Goal: Task Accomplishment & Management: Manage account settings

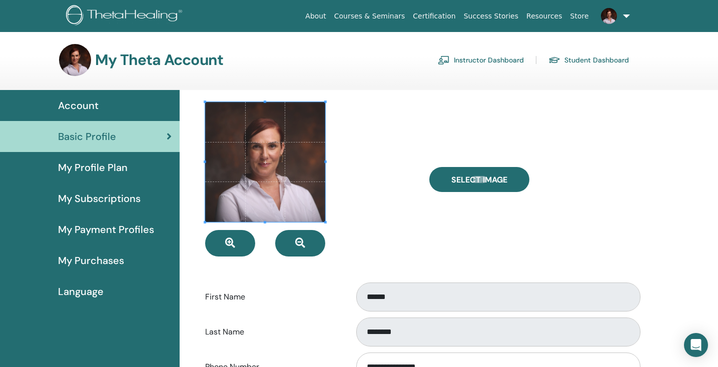
click at [476, 61] on link "Instructor Dashboard" at bounding box center [481, 60] width 86 height 16
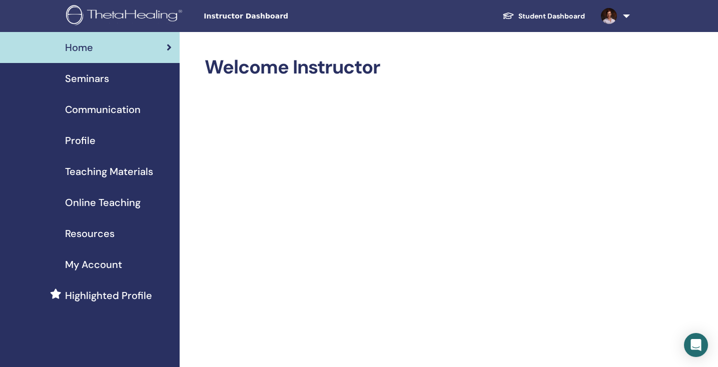
click at [84, 79] on span "Seminars" at bounding box center [87, 78] width 44 height 15
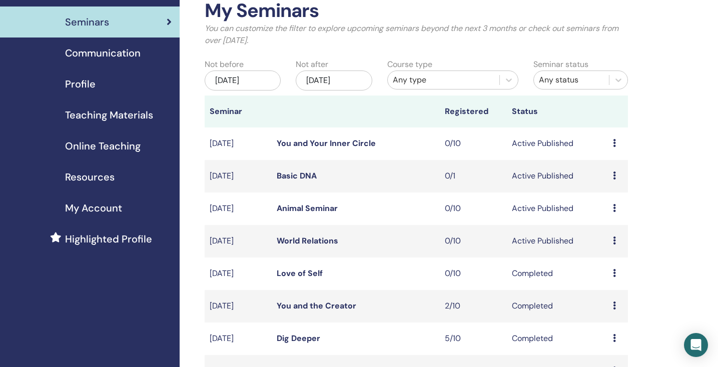
scroll to position [58, 0]
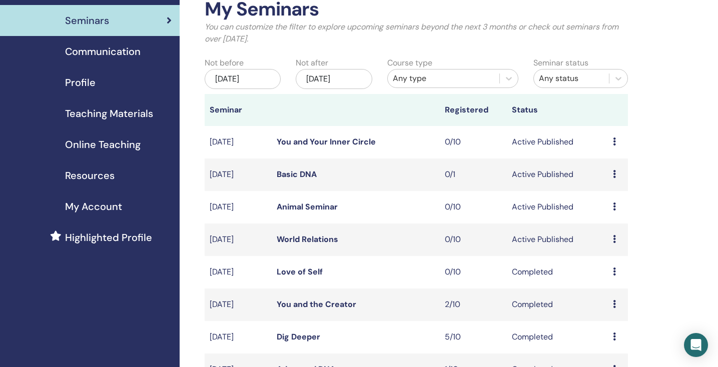
click at [613, 239] on icon at bounding box center [614, 239] width 3 height 8
click at [602, 296] on p "Cancel" at bounding box center [611, 292] width 38 height 12
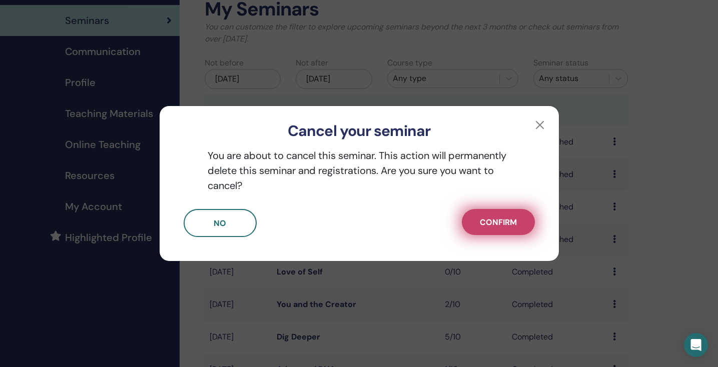
click at [498, 223] on span "Confirm" at bounding box center [498, 222] width 37 height 11
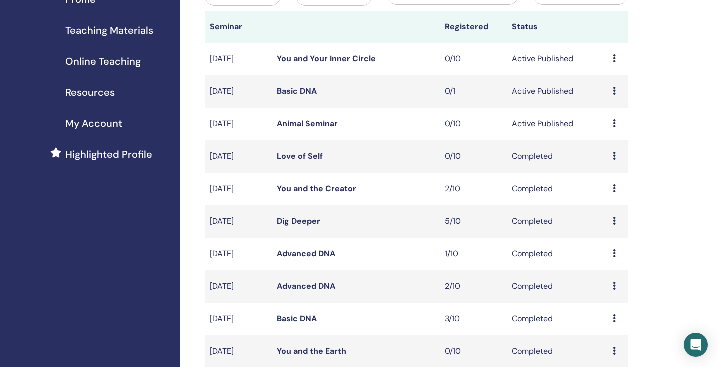
scroll to position [135, 0]
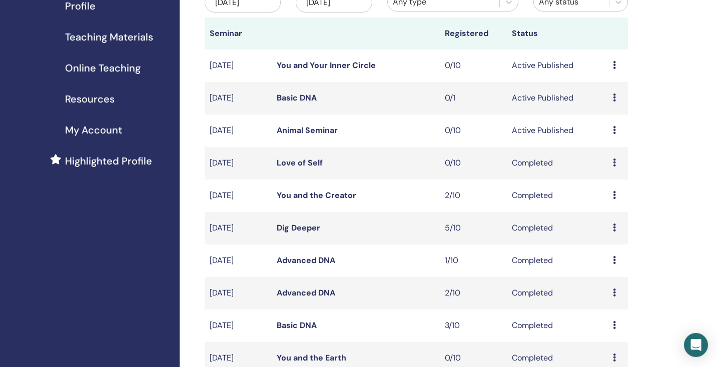
click at [288, 197] on link "You and the Creator" at bounding box center [317, 195] width 80 height 11
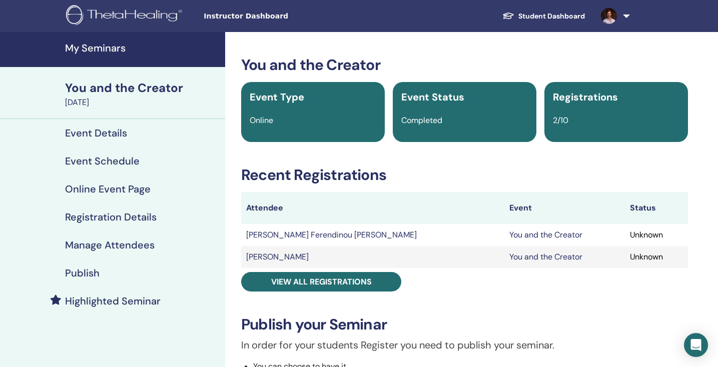
click at [137, 245] on h4 "Manage Attendees" at bounding box center [110, 245] width 90 height 12
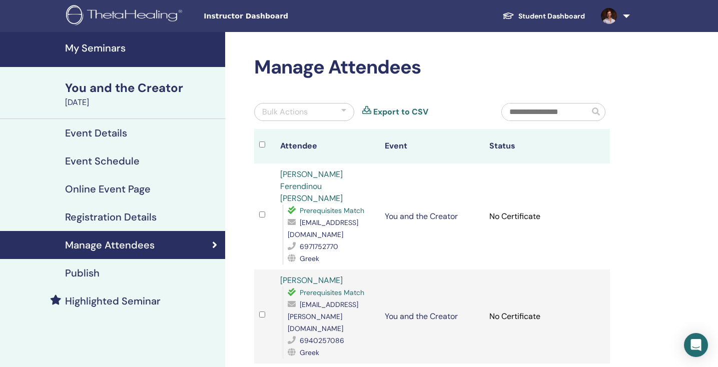
click at [94, 50] on h4 "My Seminars" at bounding box center [142, 48] width 154 height 12
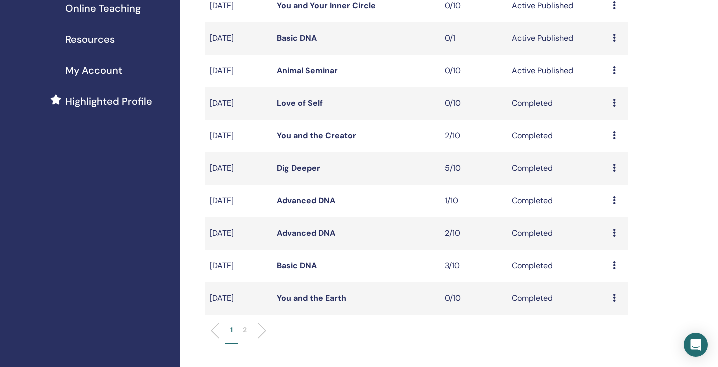
scroll to position [196, 0]
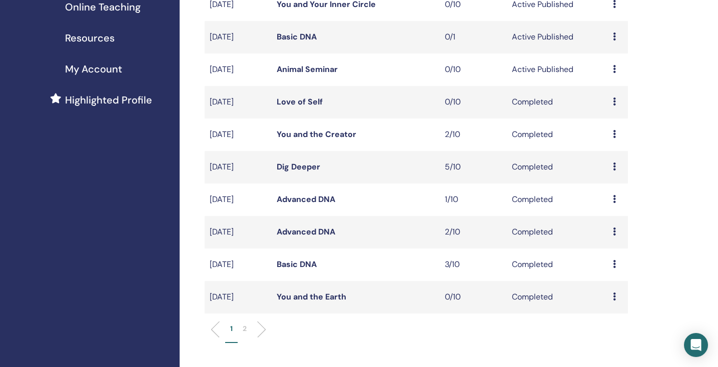
click at [615, 296] on icon at bounding box center [614, 297] width 3 height 8
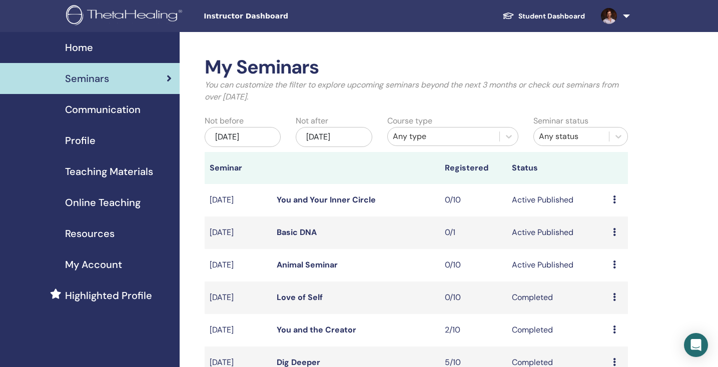
scroll to position [0, 0]
click at [79, 49] on span "Home" at bounding box center [79, 47] width 28 height 15
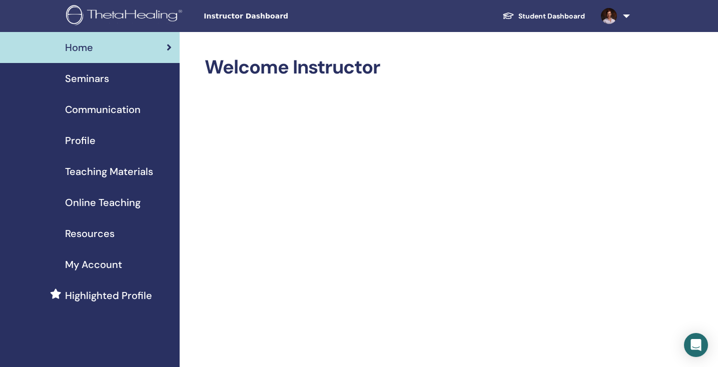
click at [103, 265] on span "My Account" at bounding box center [93, 264] width 57 height 15
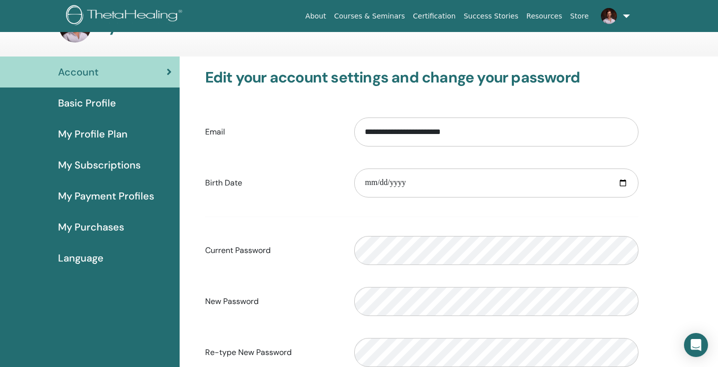
scroll to position [32, 0]
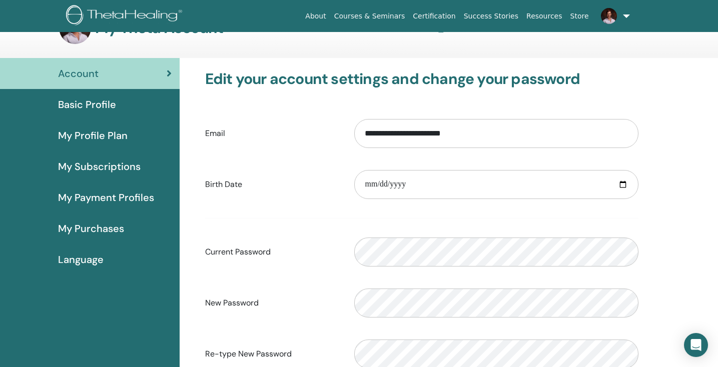
click at [85, 136] on span "My Profile Plan" at bounding box center [93, 135] width 70 height 15
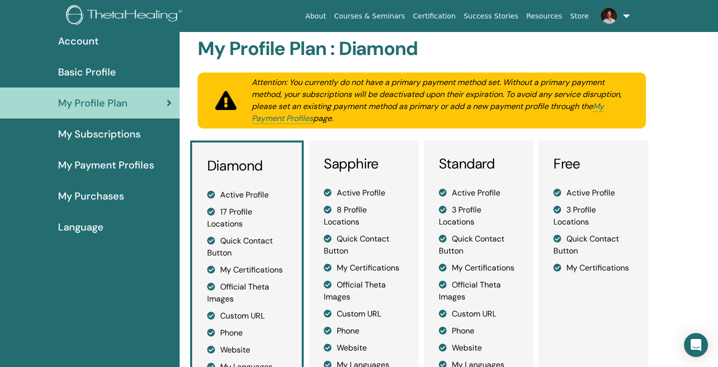
scroll to position [64, 0]
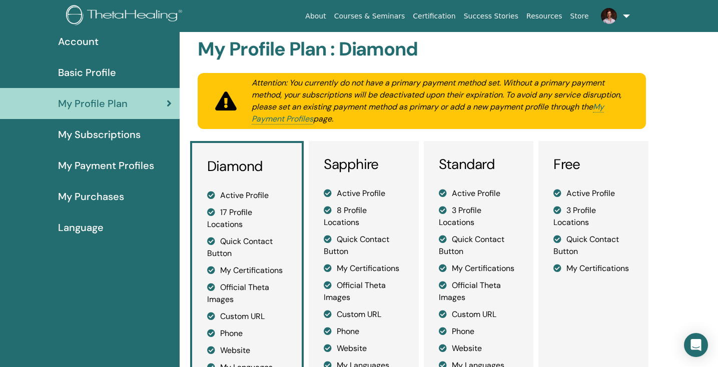
click at [90, 74] on span "Basic Profile" at bounding box center [87, 72] width 58 height 15
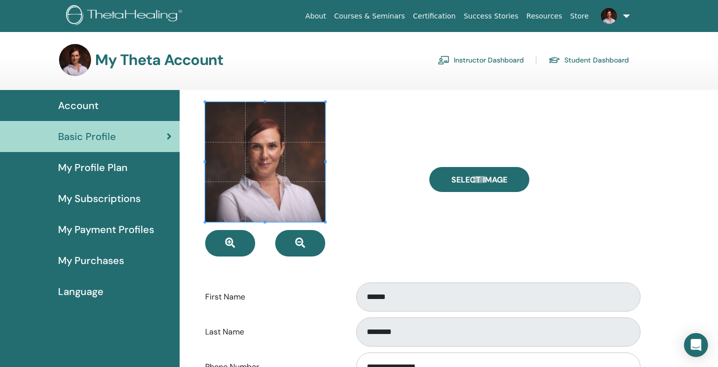
click at [87, 200] on span "My Subscriptions" at bounding box center [99, 198] width 83 height 15
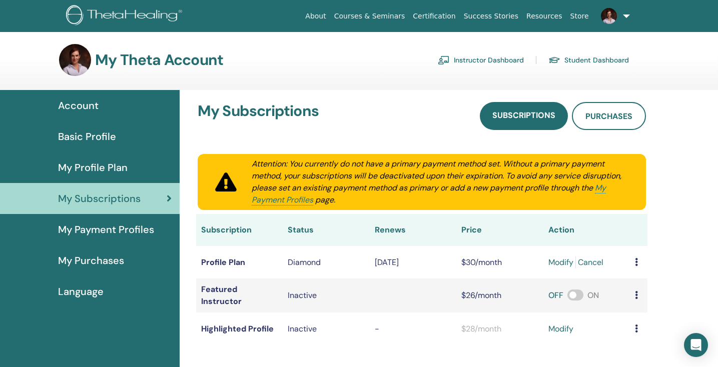
click at [86, 295] on span "Language" at bounding box center [81, 291] width 46 height 15
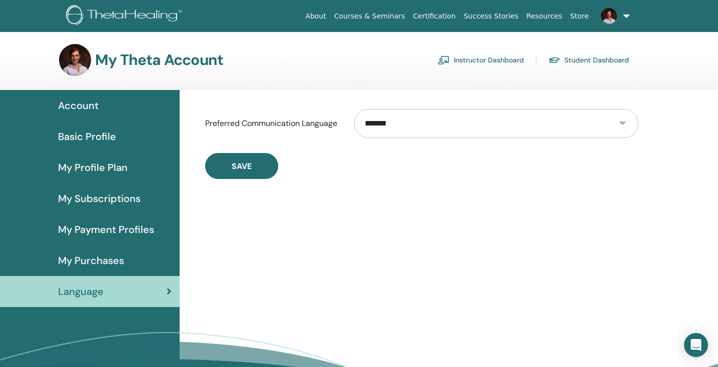
click at [84, 104] on span "Account" at bounding box center [78, 105] width 41 height 15
